Goal: Information Seeking & Learning: Find specific fact

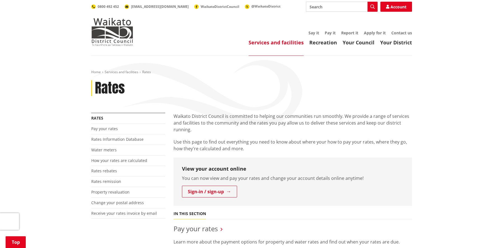
scroll to position [112, 0]
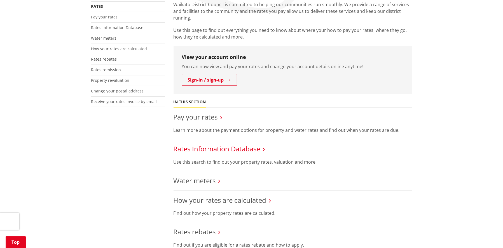
click at [214, 151] on link "Rates Information Database" at bounding box center [216, 148] width 87 height 9
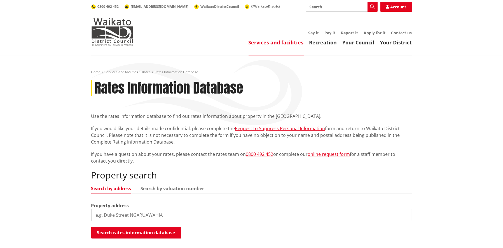
click at [147, 211] on input "search" at bounding box center [251, 215] width 320 height 12
type input "54A hartstone"
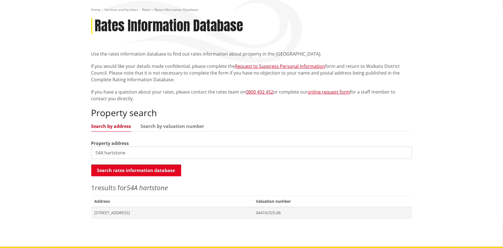
scroll to position [112, 0]
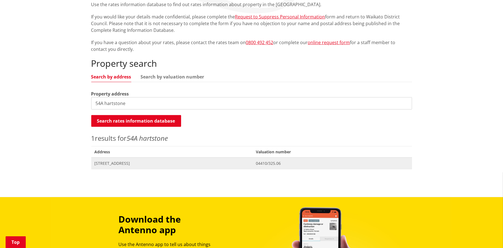
click at [127, 161] on span "[STREET_ADDRESS]" at bounding box center [172, 164] width 155 height 6
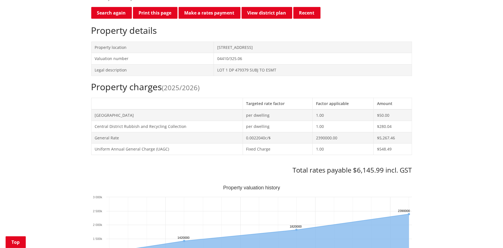
scroll to position [168, 0]
